Goal: Information Seeking & Learning: Compare options

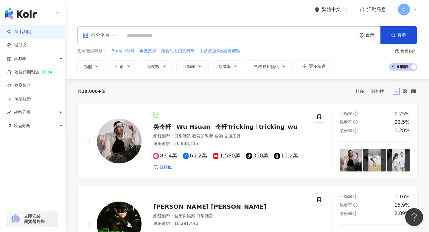
click at [160, 30] on div "不分平台 台灣 搜尋 0b43693f-bff5-4c4e-8d12-45ae7c985a24 HahaTai哈哈台 2,119,591 追蹤者 HahaTa…" at bounding box center [248, 35] width 340 height 18
click at [160, 32] on input "search" at bounding box center [239, 35] width 231 height 11
paste input "**********"
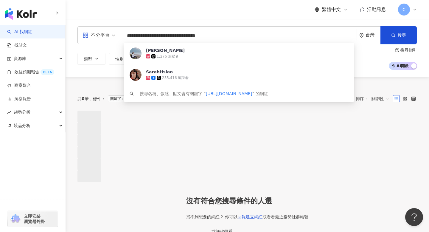
type input "**********"
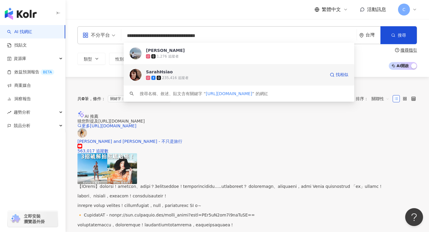
click at [245, 70] on span "SarahHsiao" at bounding box center [236, 72] width 180 height 6
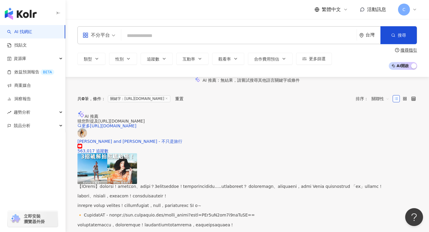
paste input "**********"
type input "**********"
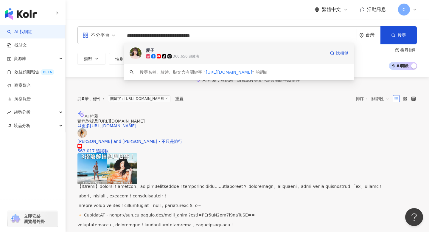
click at [203, 52] on span "愛子" at bounding box center [236, 50] width 180 height 6
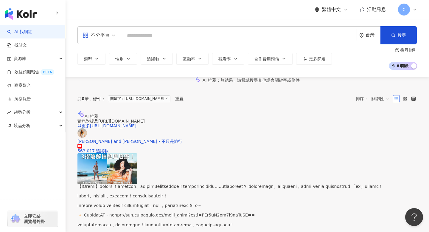
paste input "**********"
type input "**********"
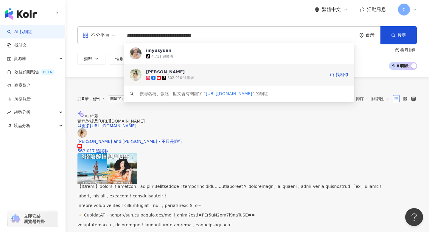
click at [224, 75] on div "302,910 追蹤者" at bounding box center [236, 78] width 180 height 6
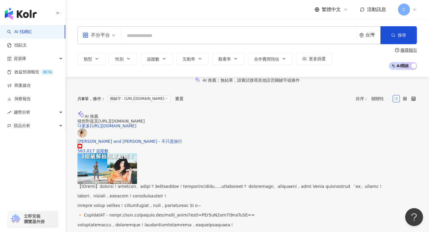
paste input "**********"
type input "**********"
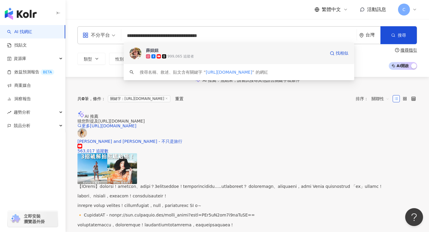
click at [185, 52] on span "薛妞妞" at bounding box center [236, 50] width 180 height 6
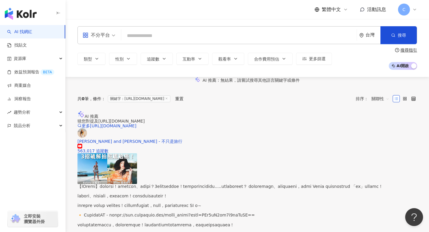
paste input "**********"
type input "**********"
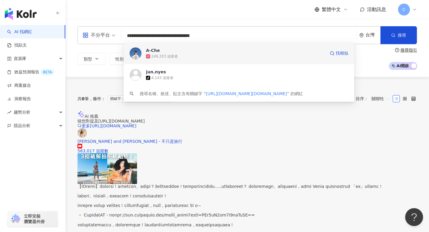
click at [153, 53] on div "A-Che" at bounding box center [153, 50] width 14 height 6
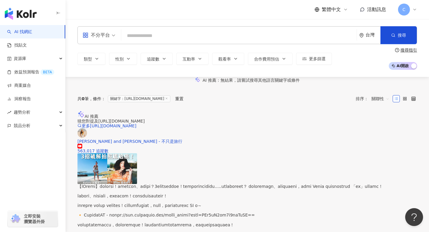
paste input "**********"
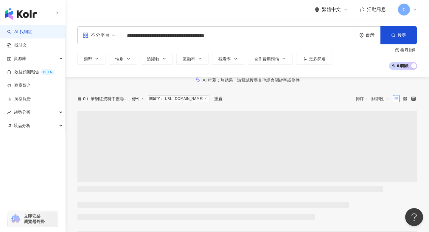
click at [240, 35] on input "**********" at bounding box center [239, 35] width 231 height 11
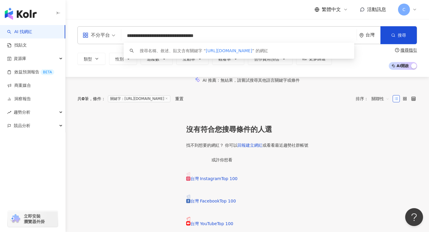
type input "**********"
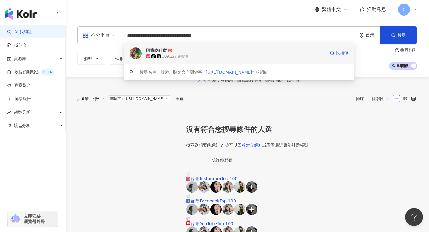
click at [212, 57] on div "tiktok-icon 309,227 追蹤者" at bounding box center [236, 56] width 180 height 6
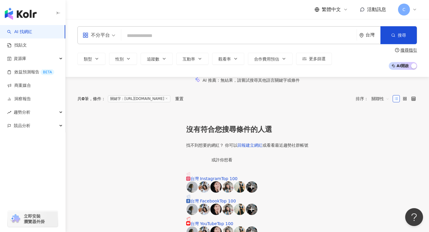
paste input "**********"
type input "**********"
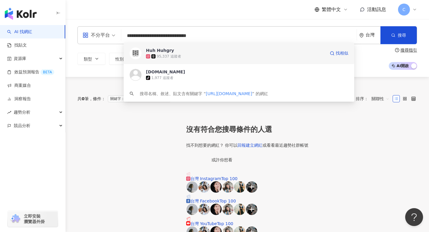
click at [173, 53] on div "95,337 追蹤者" at bounding box center [236, 56] width 180 height 6
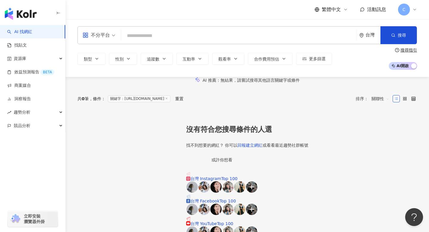
paste input "**********"
type input "**********"
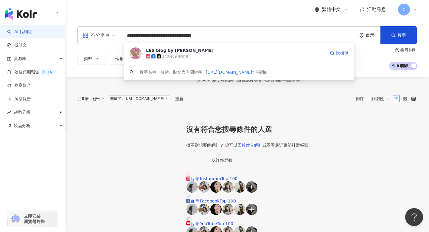
click at [189, 51] on span "LES blog by Leslie" at bounding box center [236, 50] width 180 height 6
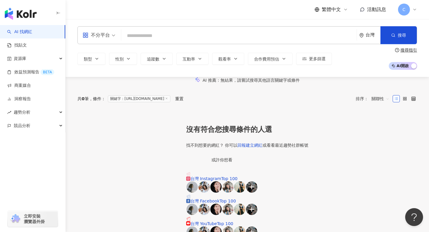
paste input "**********"
type input "**********"
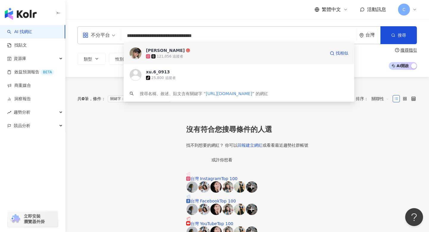
click at [177, 49] on span "劉昱佑" at bounding box center [236, 50] width 180 height 6
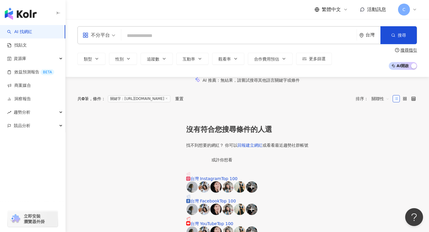
paste input "**********"
type input "**********"
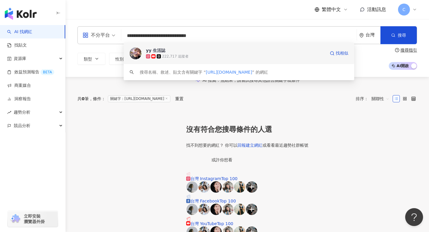
click at [171, 47] on span "yy 生活誌" at bounding box center [236, 50] width 180 height 6
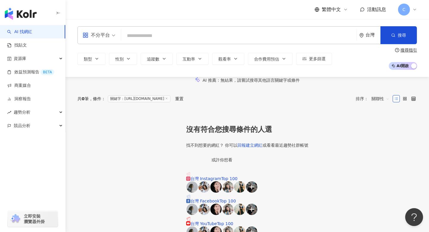
click at [146, 39] on input "search" at bounding box center [239, 35] width 231 height 11
paste input "**********"
type input "**********"
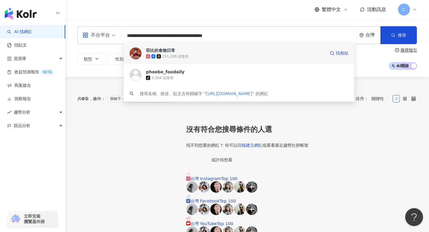
click at [172, 59] on div "251,206 追蹤者" at bounding box center [175, 56] width 27 height 5
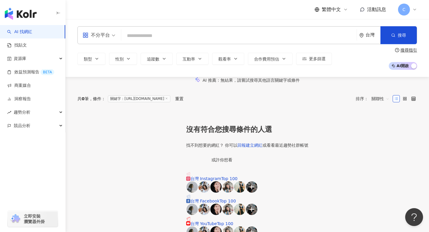
paste input "**********"
type input "**********"
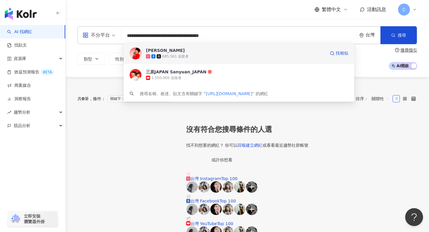
click at [159, 50] on div "三原慧悟" at bounding box center [165, 50] width 39 height 6
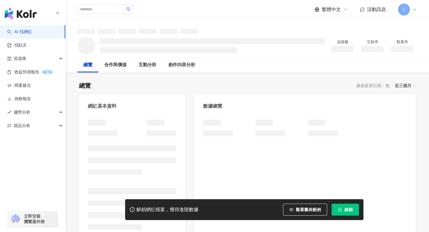
click at [352, 210] on span "解鎖" at bounding box center [349, 209] width 8 height 5
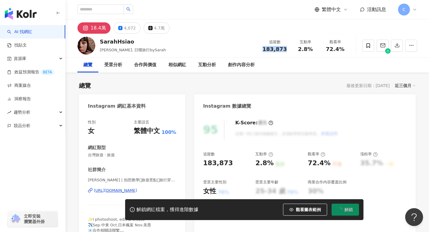
drag, startPoint x: 284, startPoint y: 51, endPoint x: 265, endPoint y: 49, distance: 20.1
click at [265, 49] on div "追蹤數 183,873 互動率 2.8% 觀看率 72.4%" at bounding box center [304, 46] width 91 height 18
copy span "183,873"
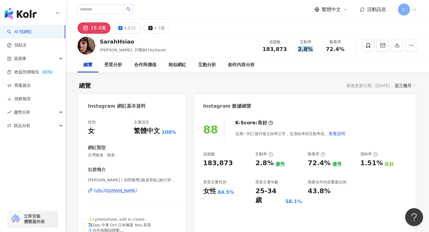
drag, startPoint x: 299, startPoint y: 48, endPoint x: 312, endPoint y: 48, distance: 13.4
click at [312, 48] on div "2.8%" at bounding box center [305, 49] width 23 height 6
copy span "2.8%"
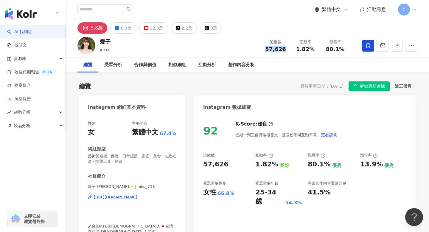
drag, startPoint x: 275, startPoint y: 50, endPoint x: 284, endPoint y: 51, distance: 9.0
click at [284, 51] on div "57,626" at bounding box center [276, 49] width 23 height 6
drag, startPoint x: 297, startPoint y: 49, endPoint x: 314, endPoint y: 49, distance: 17.0
click at [314, 49] on div "1.82%" at bounding box center [305, 49] width 23 height 6
copy span "1.82%"
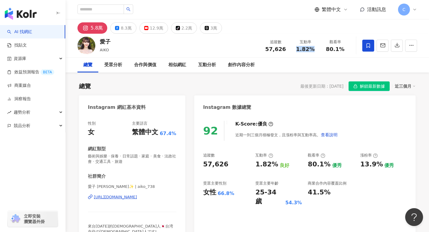
copy span "1.82%"
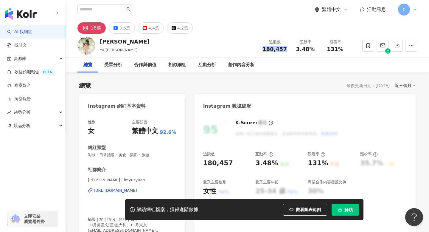
drag, startPoint x: 263, startPoint y: 49, endPoint x: 286, endPoint y: 49, distance: 23.0
click at [286, 49] on div "追蹤數 180,457" at bounding box center [275, 45] width 32 height 13
copy span "180,457"
drag, startPoint x: 299, startPoint y: 49, endPoint x: 314, endPoint y: 49, distance: 14.6
click at [314, 49] on div "3.48%" at bounding box center [305, 49] width 23 height 6
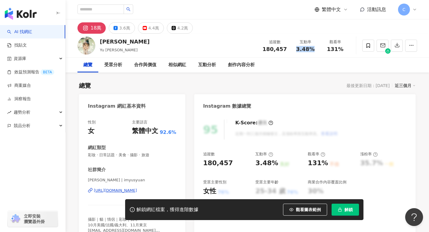
copy span "3.48%"
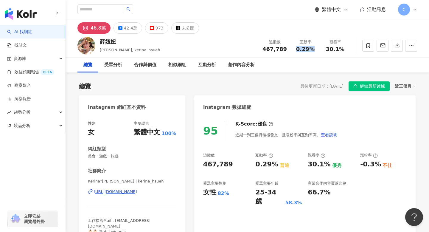
drag, startPoint x: 296, startPoint y: 50, endPoint x: 311, endPoint y: 51, distance: 15.5
click at [311, 51] on div "0.29%" at bounding box center [305, 49] width 23 height 6
copy span "0.29%"
drag, startPoint x: 265, startPoint y: 46, endPoint x: 287, endPoint y: 49, distance: 22.5
click at [287, 49] on div "追蹤數 467,789" at bounding box center [275, 45] width 32 height 13
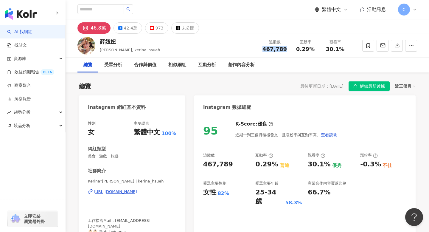
copy span "467,789"
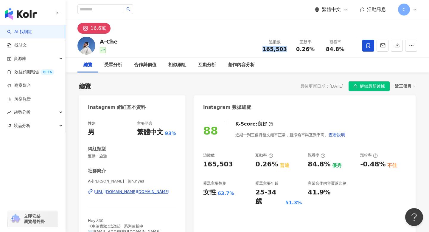
drag, startPoint x: 265, startPoint y: 52, endPoint x: 260, endPoint y: 49, distance: 6.0
click at [260, 49] on div "A-Che 追蹤數 165,503 互動率 0.26% 觀看率 84.8%" at bounding box center [248, 46] width 364 height 24
copy span "165,503"
drag, startPoint x: 298, startPoint y: 49, endPoint x: 314, endPoint y: 48, distance: 16.7
click at [314, 49] on div "0.26%" at bounding box center [305, 49] width 23 height 6
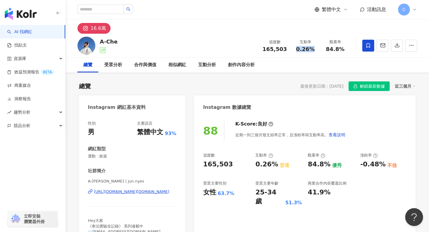
copy span "0.26%"
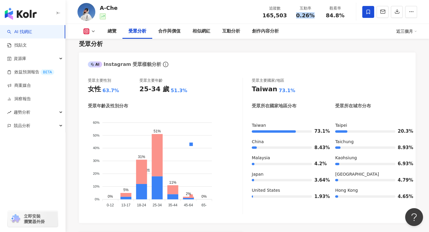
scroll to position [505, 0]
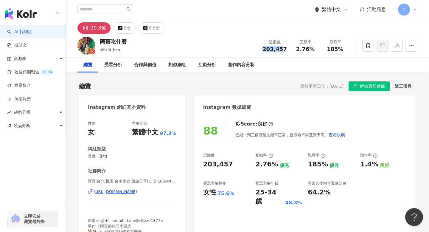
drag, startPoint x: 264, startPoint y: 49, endPoint x: 290, endPoint y: 49, distance: 26.5
click at [290, 49] on div "追蹤數 203,457" at bounding box center [275, 45] width 32 height 13
copy span "203,457"
drag, startPoint x: 296, startPoint y: 47, endPoint x: 315, endPoint y: 47, distance: 19.1
click at [315, 47] on div "2.76%" at bounding box center [305, 49] width 23 height 6
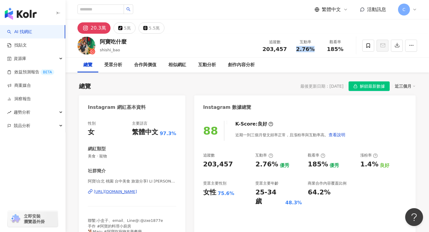
copy span "2.76%"
click at [146, 188] on div "阿寶l台北 桃園 台中美食 旅遊分享l LI RUI ZHEN | shishi_bao https://www.instagram.com/shishi_b…" at bounding box center [132, 196] width 89 height 35
click at [137, 191] on div "https://www.instagram.com/shishi_bao/" at bounding box center [115, 191] width 43 height 5
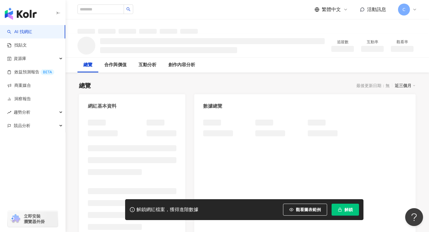
click at [337, 218] on div "解鎖網紅檔案，獲得進階數據 觀看圖表範例 解鎖" at bounding box center [244, 209] width 239 height 21
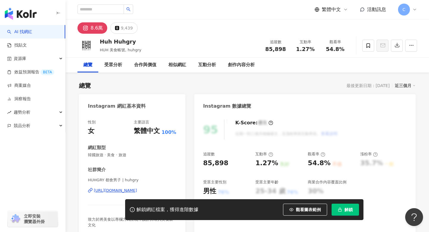
click at [338, 212] on button "解鎖" at bounding box center [345, 210] width 27 height 12
click at [270, 53] on div "追蹤數 85,898 互動率 1.27% 觀看率 54.8%" at bounding box center [305, 46] width 89 height 18
click at [269, 53] on div "追蹤數 85,898 互動率 1.27% 觀看率 54.8%" at bounding box center [305, 46] width 89 height 18
drag, startPoint x: 268, startPoint y: 49, endPoint x: 285, endPoint y: 50, distance: 17.1
click at [284, 50] on div "85,898" at bounding box center [276, 49] width 23 height 6
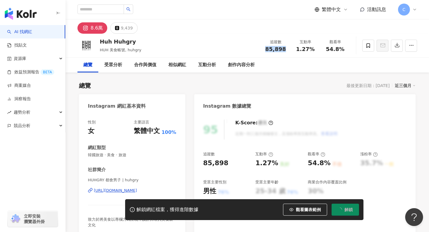
copy span "85,898"
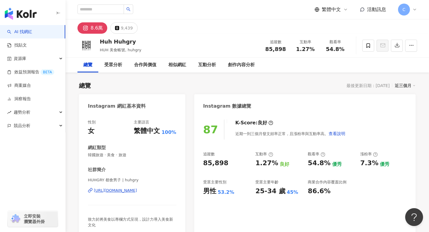
drag, startPoint x: 290, startPoint y: 47, endPoint x: 318, endPoint y: 46, distance: 27.7
click at [318, 46] on div "互動率 1.27%" at bounding box center [306, 45] width 30 height 13
drag, startPoint x: 316, startPoint y: 46, endPoint x: 321, endPoint y: 53, distance: 9.1
click at [321, 53] on div "追蹤數 85,898 互動率 1.27% 觀看率 54.8%" at bounding box center [305, 46] width 89 height 18
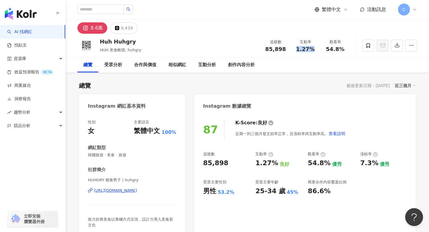
drag, startPoint x: 314, startPoint y: 51, endPoint x: 297, endPoint y: 51, distance: 16.7
click at [297, 51] on div "1.27%" at bounding box center [305, 49] width 23 height 6
copy span "1.27%"
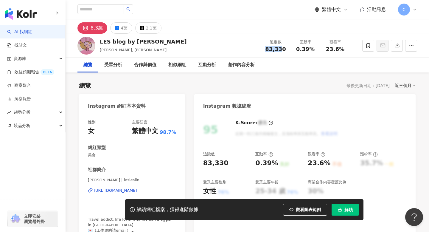
drag, startPoint x: 267, startPoint y: 50, endPoint x: 287, endPoint y: 50, distance: 20.3
click at [287, 50] on div "追蹤數 83,330" at bounding box center [276, 45] width 30 height 13
copy span "83,330"
drag, startPoint x: 311, startPoint y: 47, endPoint x: 295, endPoint y: 47, distance: 16.4
click at [295, 47] on div "0.39%" at bounding box center [305, 49] width 23 height 6
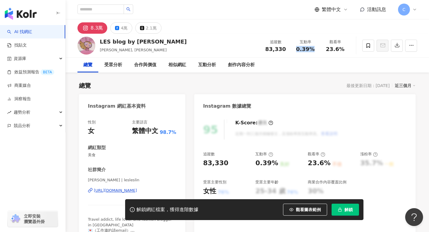
copy span "0.39%"
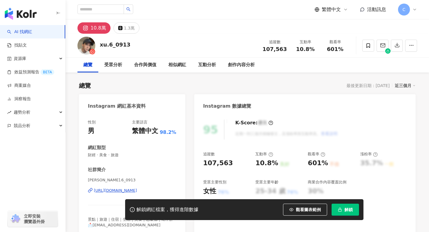
click at [349, 209] on span "解鎖" at bounding box center [349, 209] width 8 height 5
drag, startPoint x: 266, startPoint y: 48, endPoint x: 287, endPoint y: 48, distance: 20.6
click at [286, 48] on div "107,563" at bounding box center [275, 49] width 24 height 6
copy span "107,563"
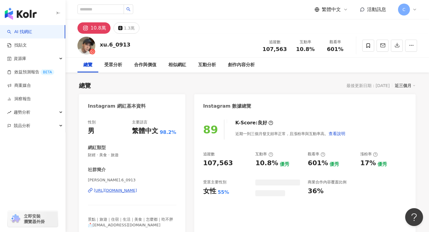
drag, startPoint x: 299, startPoint y: 51, endPoint x: 314, endPoint y: 51, distance: 14.9
click at [314, 51] on div "10.8%" at bounding box center [305, 49] width 23 height 6
copy span "10.8%"
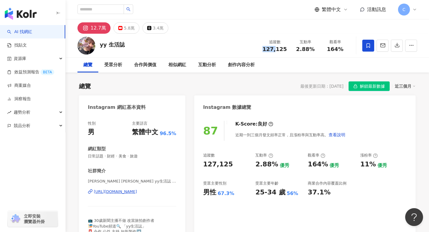
drag, startPoint x: 265, startPoint y: 51, endPoint x: 286, endPoint y: 52, distance: 20.9
click at [286, 52] on div "追蹤數 127,125 互動率 2.88% 觀看率 164%" at bounding box center [304, 46] width 91 height 18
copy span "127,125"
drag, startPoint x: 297, startPoint y: 48, endPoint x: 316, endPoint y: 48, distance: 18.8
click at [316, 48] on div "2.88%" at bounding box center [305, 49] width 23 height 6
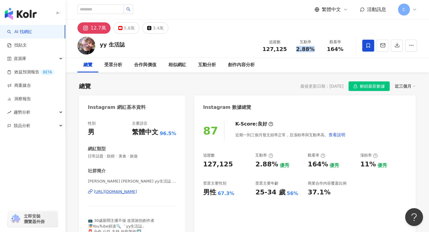
copy span "2.88%"
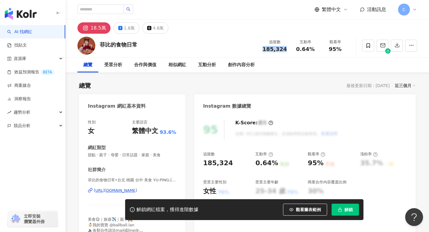
drag, startPoint x: 265, startPoint y: 51, endPoint x: 287, endPoint y: 54, distance: 22.3
click at [287, 54] on div "追蹤數 185,324 互動率 0.64% 觀看率 95%" at bounding box center [304, 46] width 91 height 18
copy span "185,324"
click at [300, 49] on span "0.64%" at bounding box center [305, 49] width 18 height 6
drag, startPoint x: 297, startPoint y: 49, endPoint x: 315, endPoint y: 50, distance: 18.5
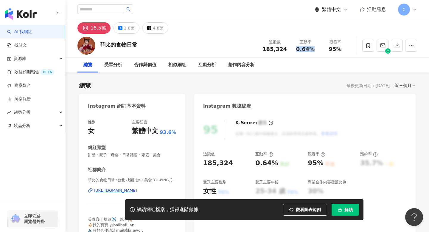
click at [315, 50] on div "0.64%" at bounding box center [305, 49] width 23 height 6
copy span "0.64%"
click at [111, 191] on div "https://www.instagram.com/phoebe_foodaily/" at bounding box center [115, 190] width 43 height 5
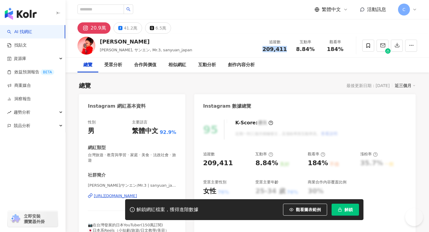
drag, startPoint x: 267, startPoint y: 50, endPoint x: 290, endPoint y: 49, distance: 22.7
click at [290, 49] on div "追蹤數 209,411" at bounding box center [275, 45] width 32 height 13
copy span "209,411"
drag, startPoint x: 296, startPoint y: 51, endPoint x: 313, endPoint y: 51, distance: 17.6
click at [313, 51] on div "8.84%" at bounding box center [305, 49] width 23 height 6
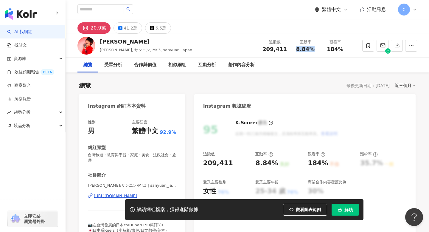
copy span "8.84%"
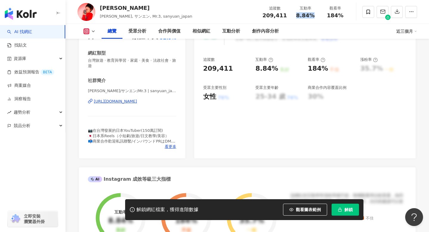
scroll to position [103, 0]
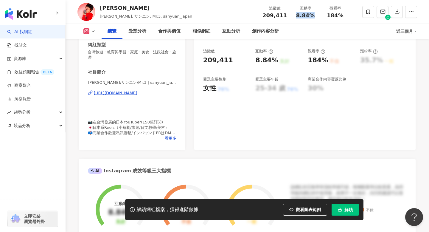
click at [347, 211] on span "解鎖" at bounding box center [349, 209] width 8 height 5
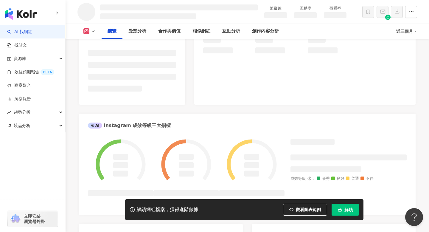
scroll to position [139, 0]
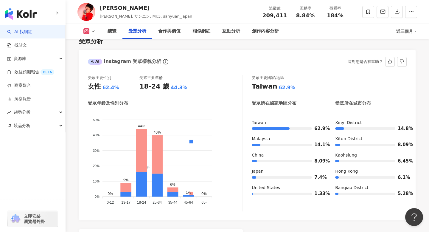
scroll to position [531, 0]
